Goal: Information Seeking & Learning: Learn about a topic

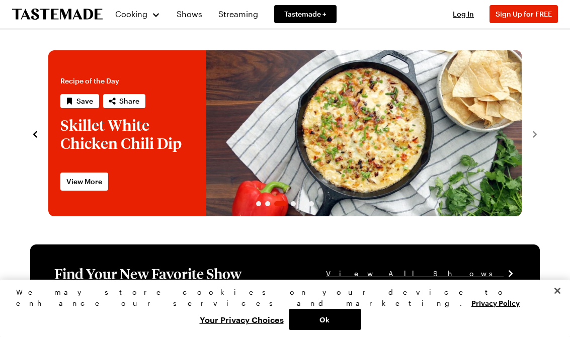
click at [192, 14] on link "Shows" at bounding box center [190, 14] width 38 height 28
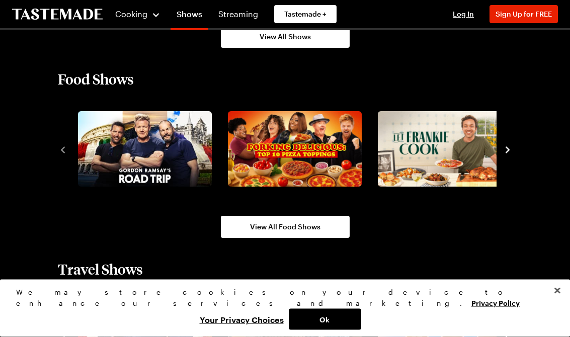
scroll to position [818, 0]
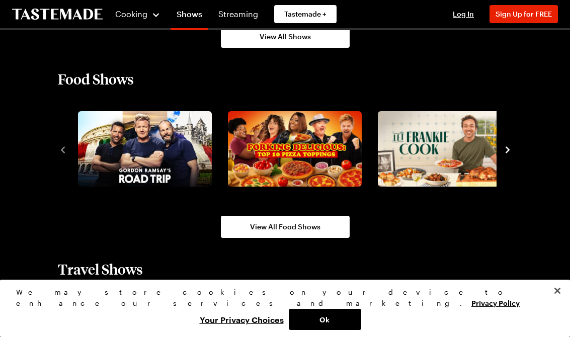
click at [511, 146] on icon "navigate to next item" at bounding box center [507, 150] width 10 height 10
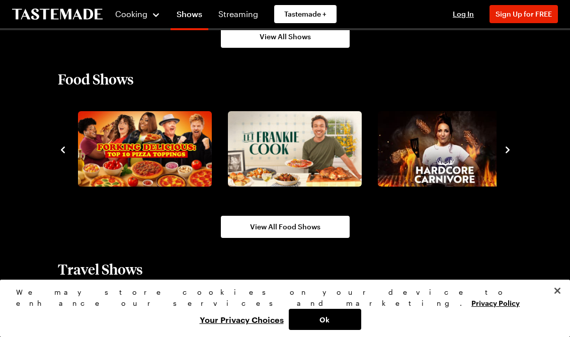
click at [511, 150] on icon "navigate to next item" at bounding box center [507, 150] width 10 height 10
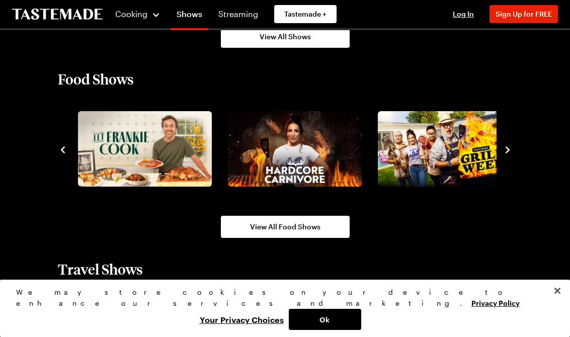
click at [503, 153] on icon "navigate to next item" at bounding box center [507, 150] width 10 height 10
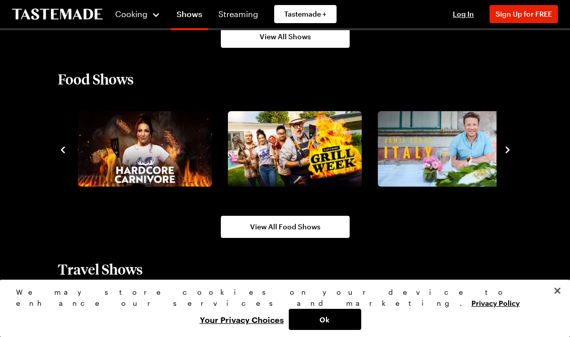
click at [512, 144] on button "navigate to next item" at bounding box center [507, 149] width 10 height 12
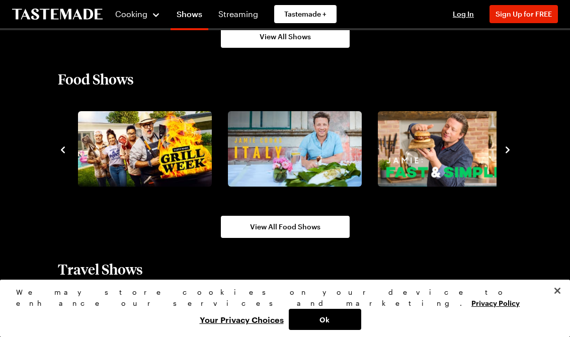
click at [510, 150] on icon "navigate to next item" at bounding box center [507, 150] width 10 height 10
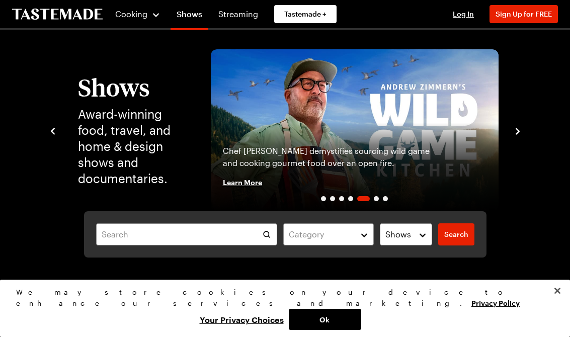
scroll to position [12, 0]
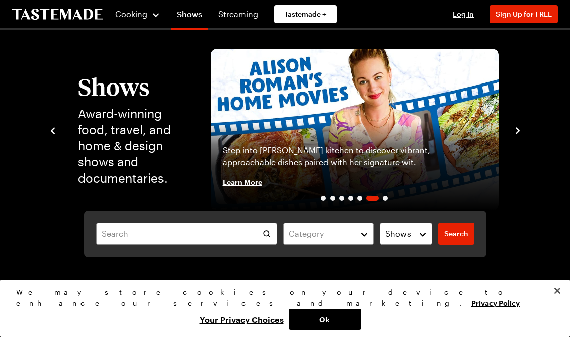
click at [241, 22] on link "Streaming" at bounding box center [238, 14] width 52 height 28
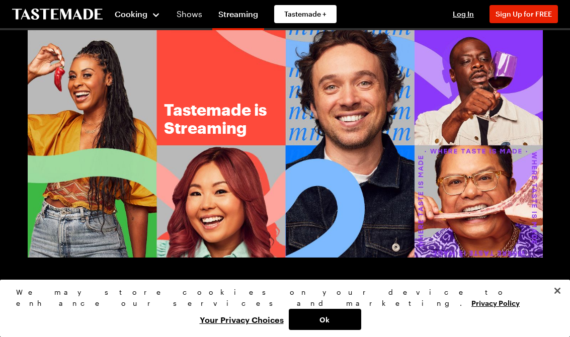
click at [152, 20] on div "Cooking" at bounding box center [138, 14] width 46 height 12
click at [156, 16] on div "Cooking" at bounding box center [138, 14] width 46 height 12
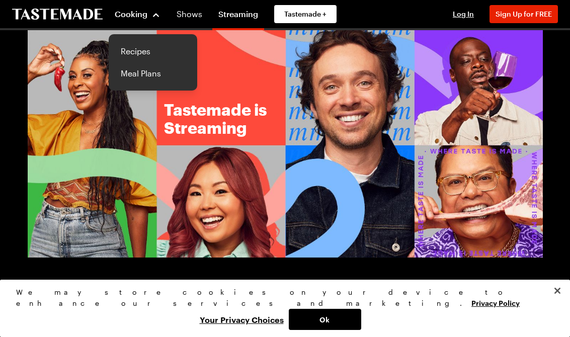
click at [148, 49] on link "Recipes" at bounding box center [153, 51] width 76 height 22
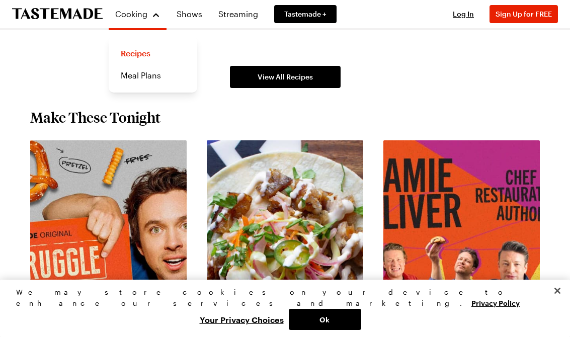
scroll to position [732, 0]
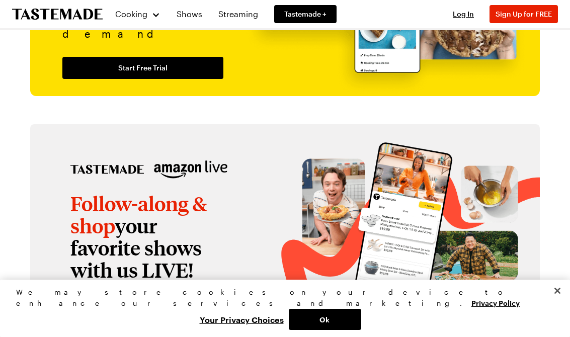
scroll to position [1169, 0]
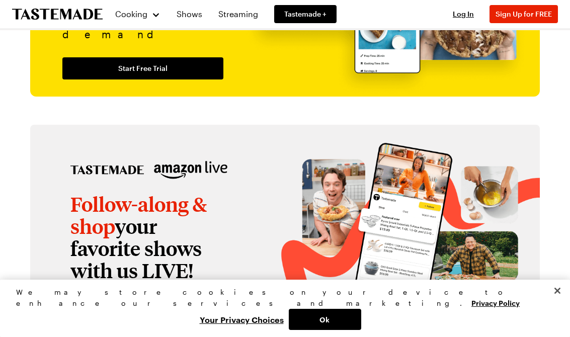
click at [235, 13] on link "Streaming" at bounding box center [238, 14] width 52 height 28
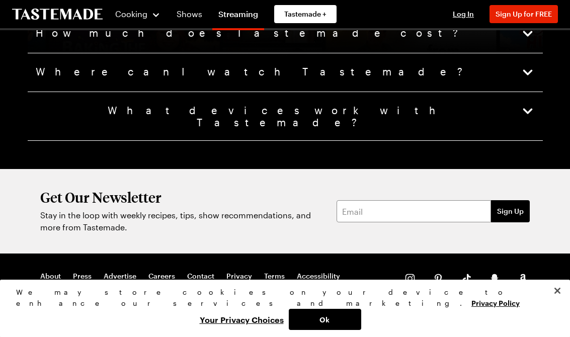
scroll to position [2474, 0]
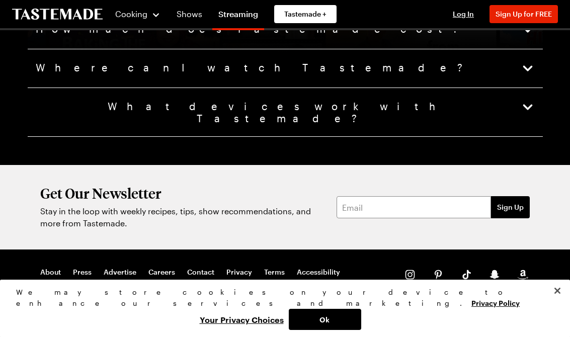
click at [408, 103] on icon "button" at bounding box center [528, 107] width 14 height 14
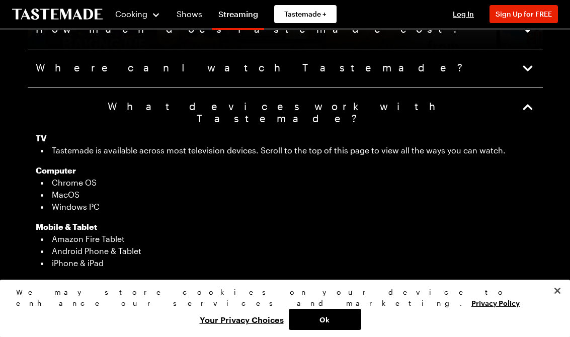
click at [408, 108] on icon "button" at bounding box center [528, 107] width 14 height 14
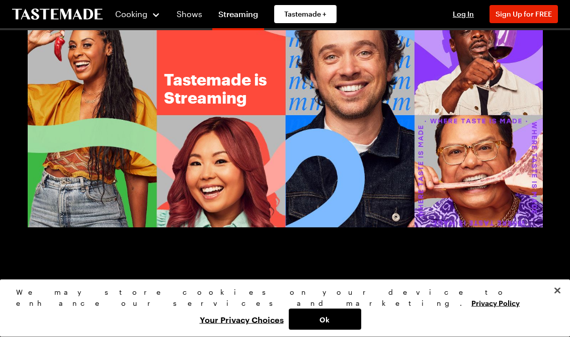
scroll to position [0, 0]
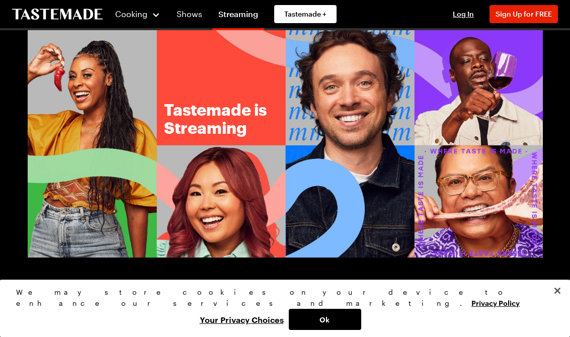
click at [151, 14] on div "Cooking" at bounding box center [138, 14] width 46 height 12
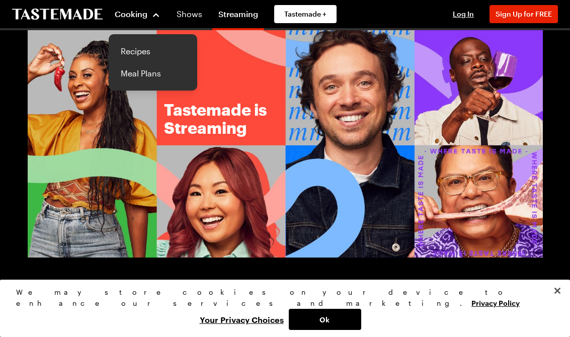
click at [140, 52] on link "Recipes" at bounding box center [153, 51] width 76 height 22
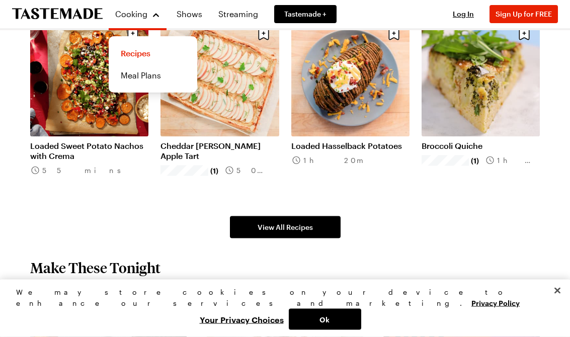
scroll to position [581, 0]
click at [408, 140] on link "Broccoli Quiche" at bounding box center [481, 145] width 118 height 10
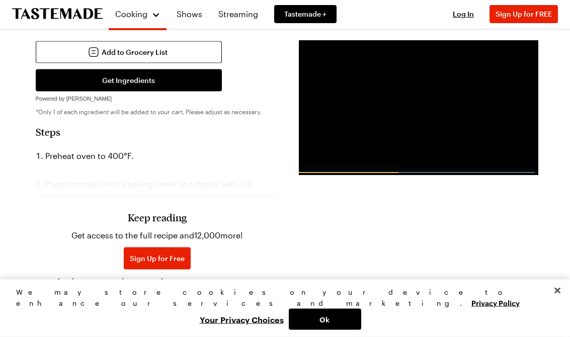
scroll to position [543, 0]
click at [166, 211] on h3 "Keep reading" at bounding box center [157, 217] width 59 height 12
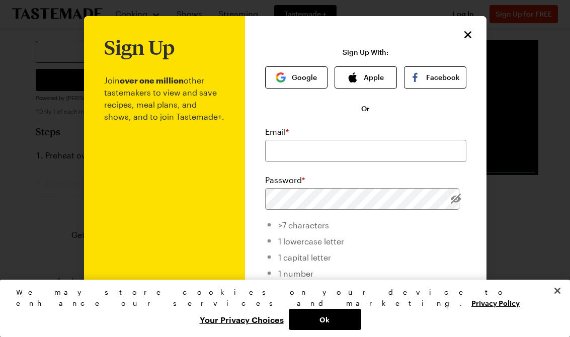
click at [408, 31] on icon "Close" at bounding box center [468, 35] width 12 height 12
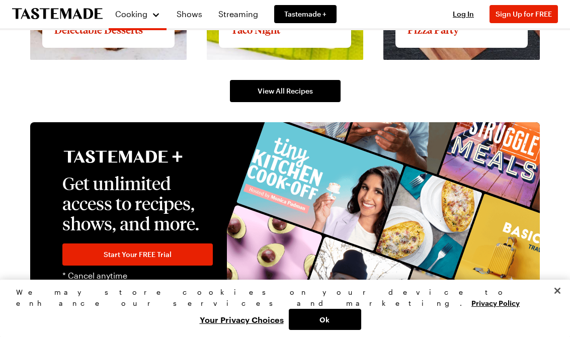
scroll to position [1608, 0]
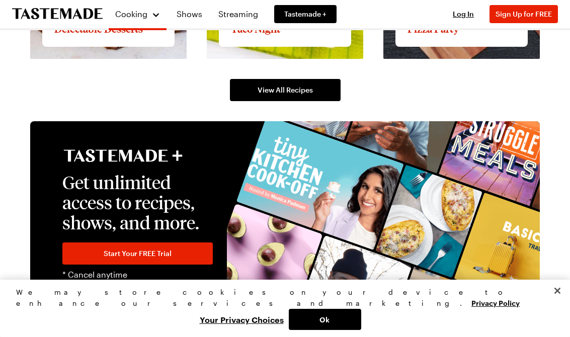
click at [408, 302] on button "Close" at bounding box center [557, 291] width 22 height 22
